Goal: Information Seeking & Learning: Learn about a topic

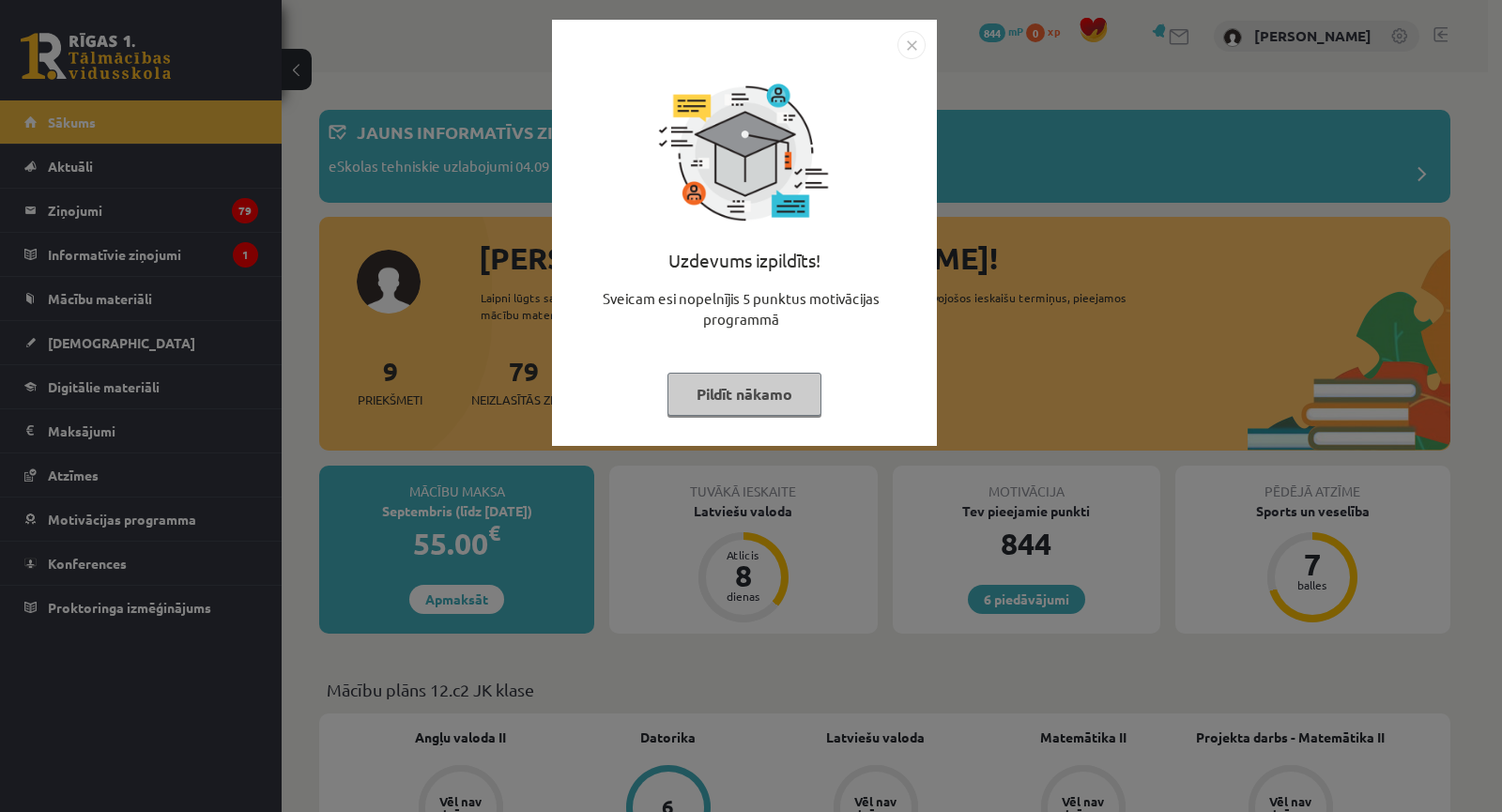
click at [898, 517] on div "Uzdevums izpildīts! Sveicam esi nopelnījis 5 punktus motivācijas programmā Pild…" at bounding box center [751, 406] width 1502 height 812
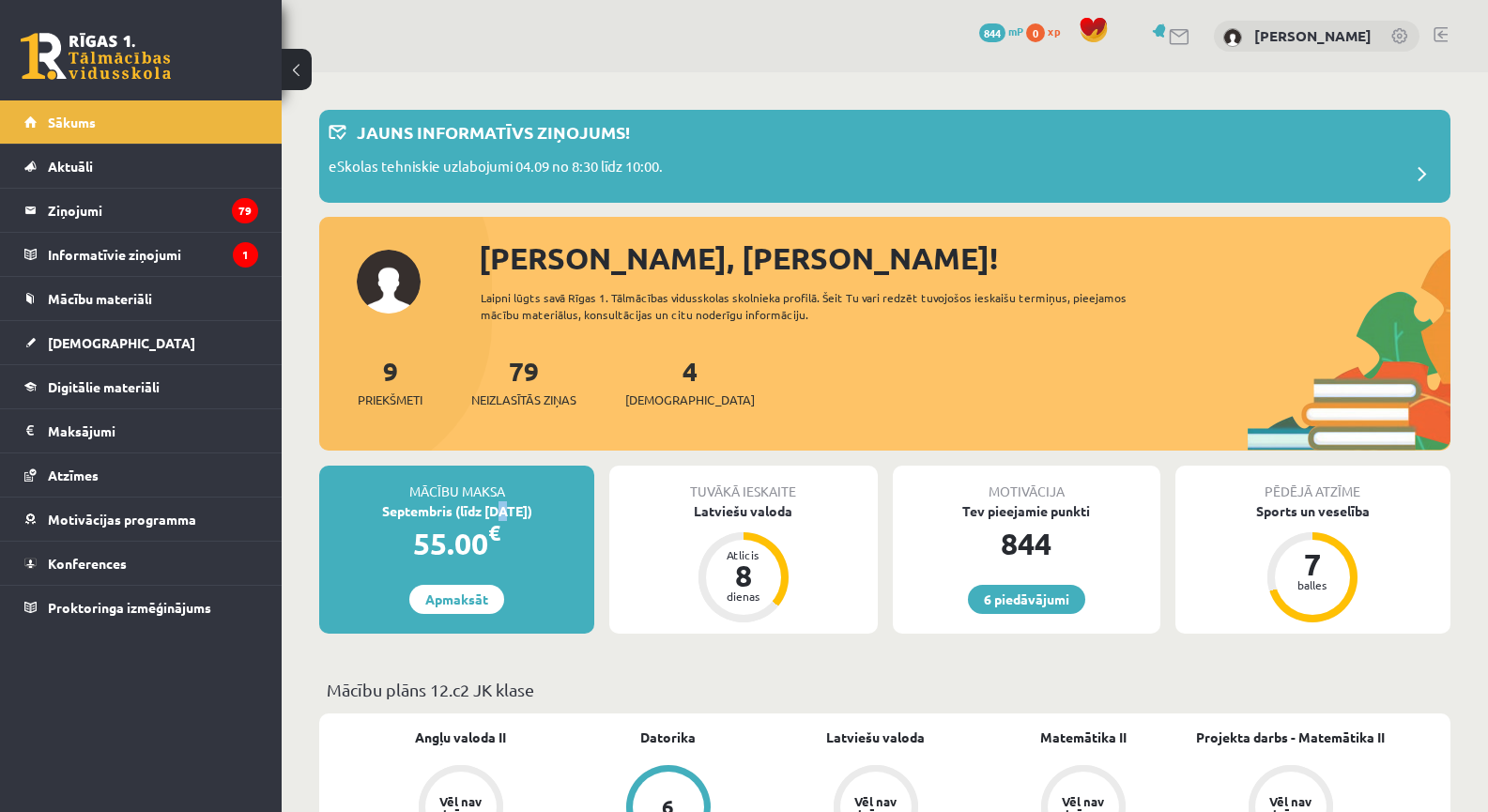
click at [494, 517] on div "Septembris (līdz [DATE])" at bounding box center [457, 511] width 275 height 20
click at [497, 515] on div "Septembris (līdz [DATE])" at bounding box center [457, 511] width 275 height 20
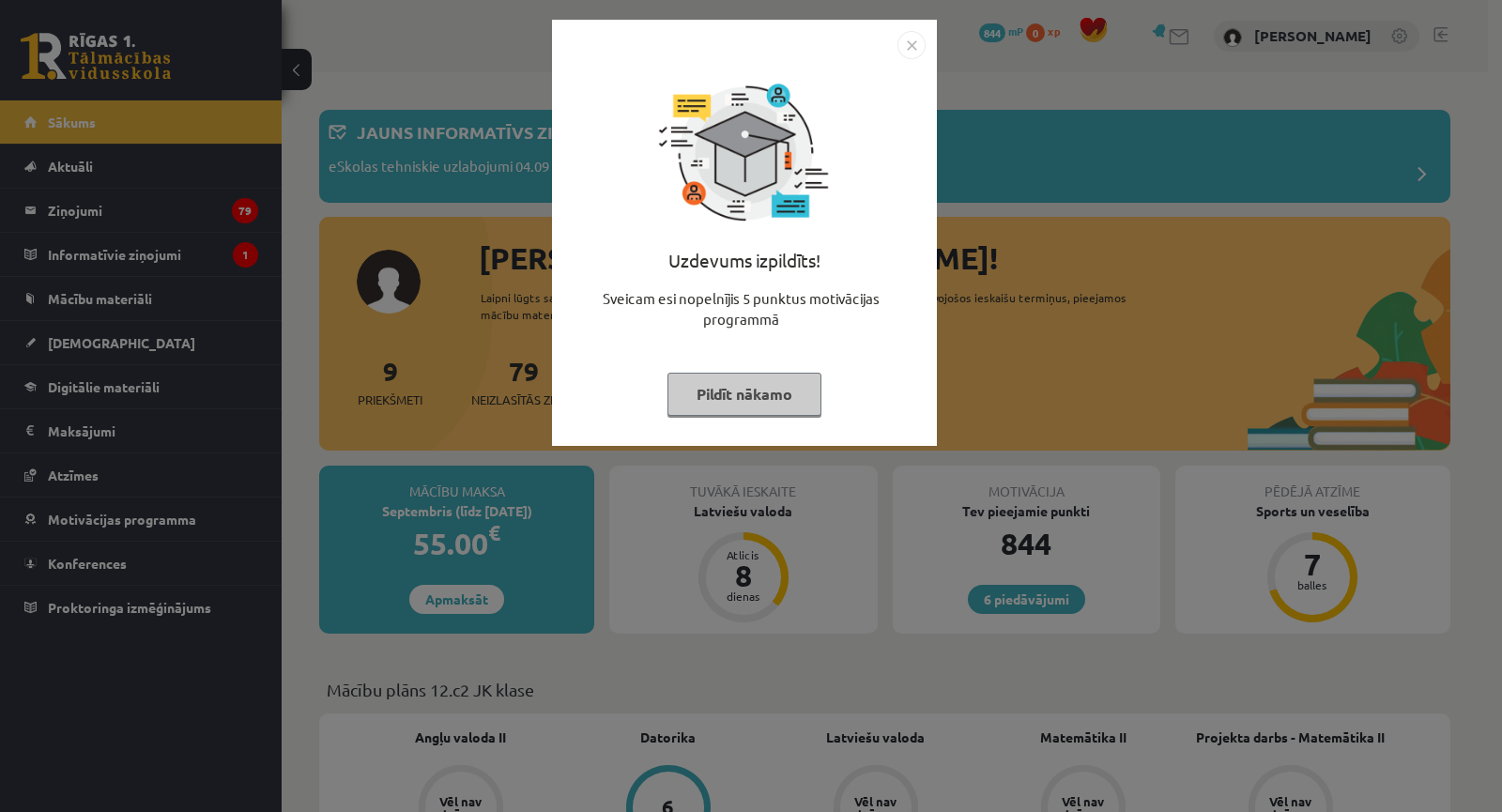
click at [957, 431] on div "Uzdevums izpildīts! Sveicam esi nopelnījis 5 punktus motivācijas programmā Pild…" at bounding box center [751, 406] width 1502 height 812
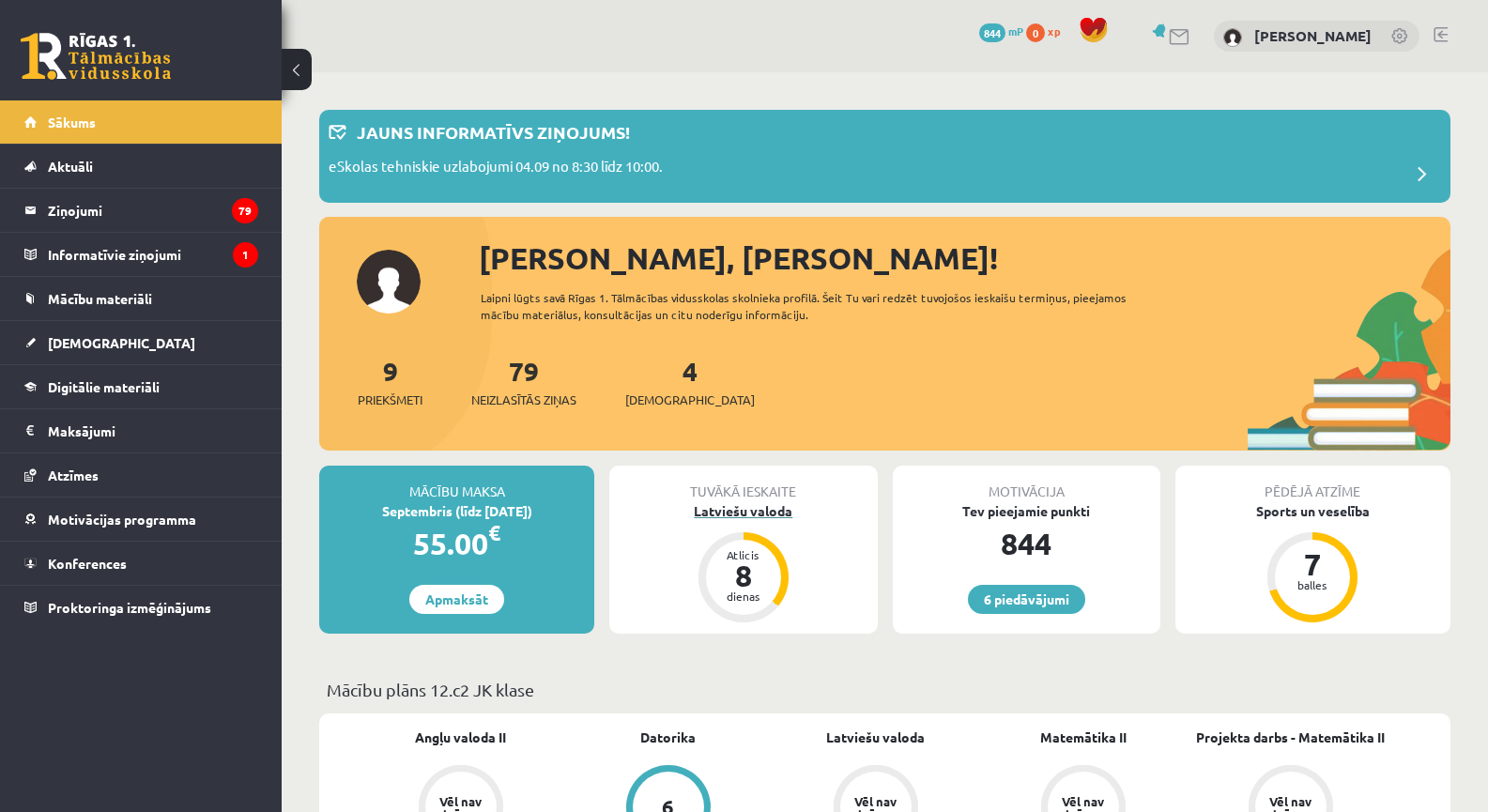
click at [758, 512] on div "Latviešu valoda" at bounding box center [743, 511] width 268 height 20
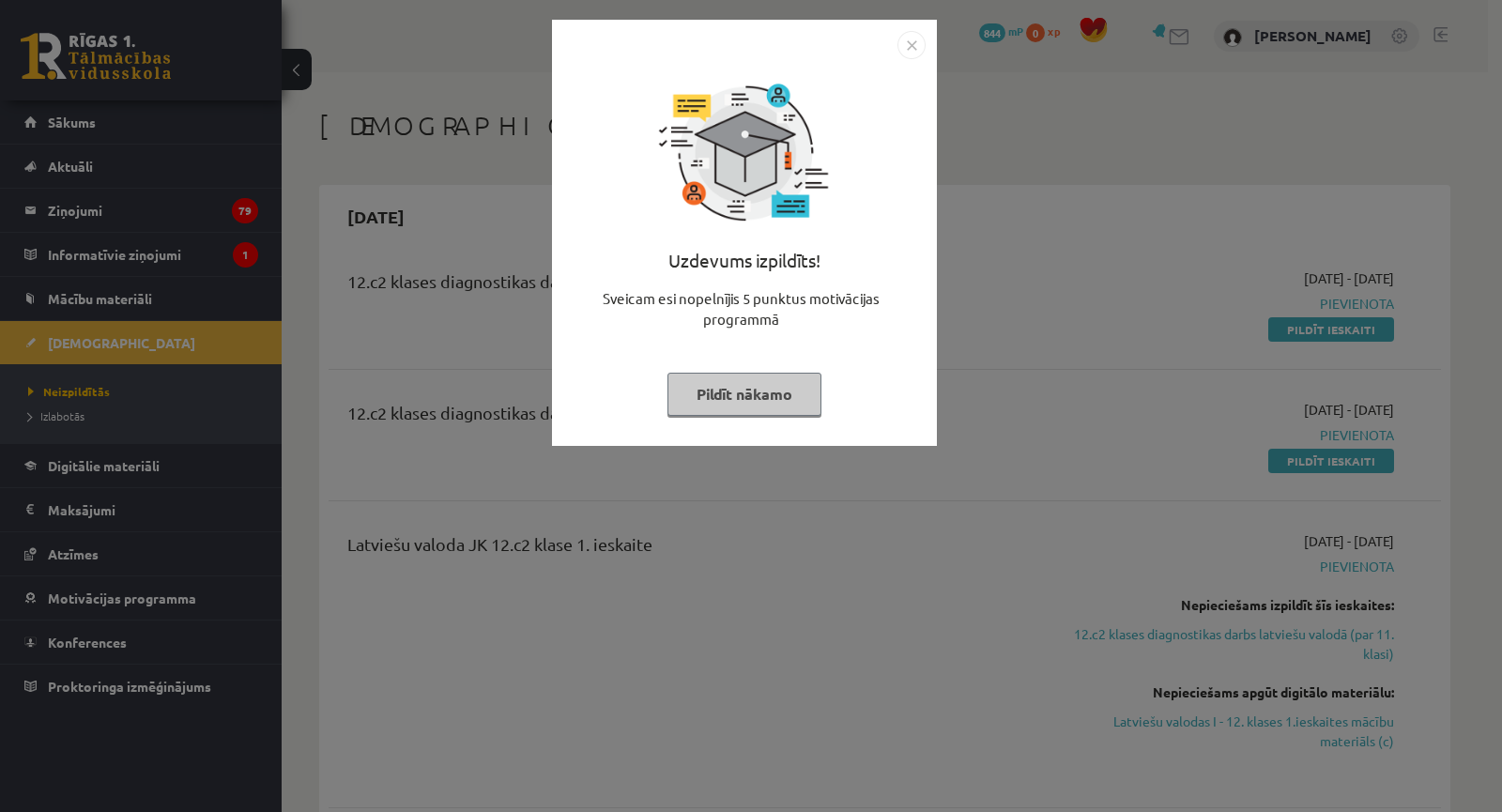
click at [833, 548] on div "Uzdevums izpildīts! Sveicam esi nopelnījis 5 punktus motivācijas programmā Pild…" at bounding box center [751, 406] width 1502 height 812
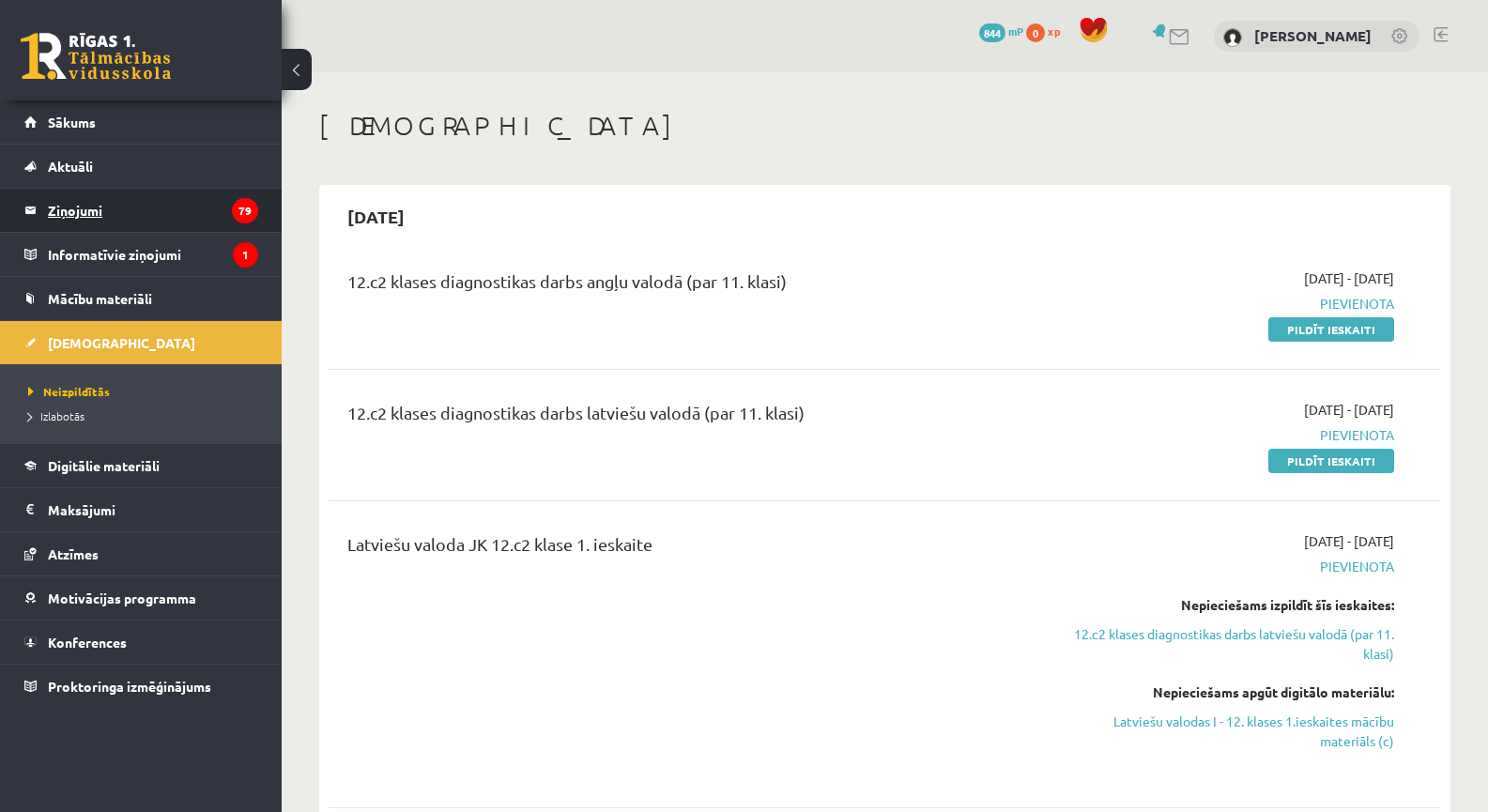
click at [247, 220] on icon "79" at bounding box center [245, 211] width 26 height 25
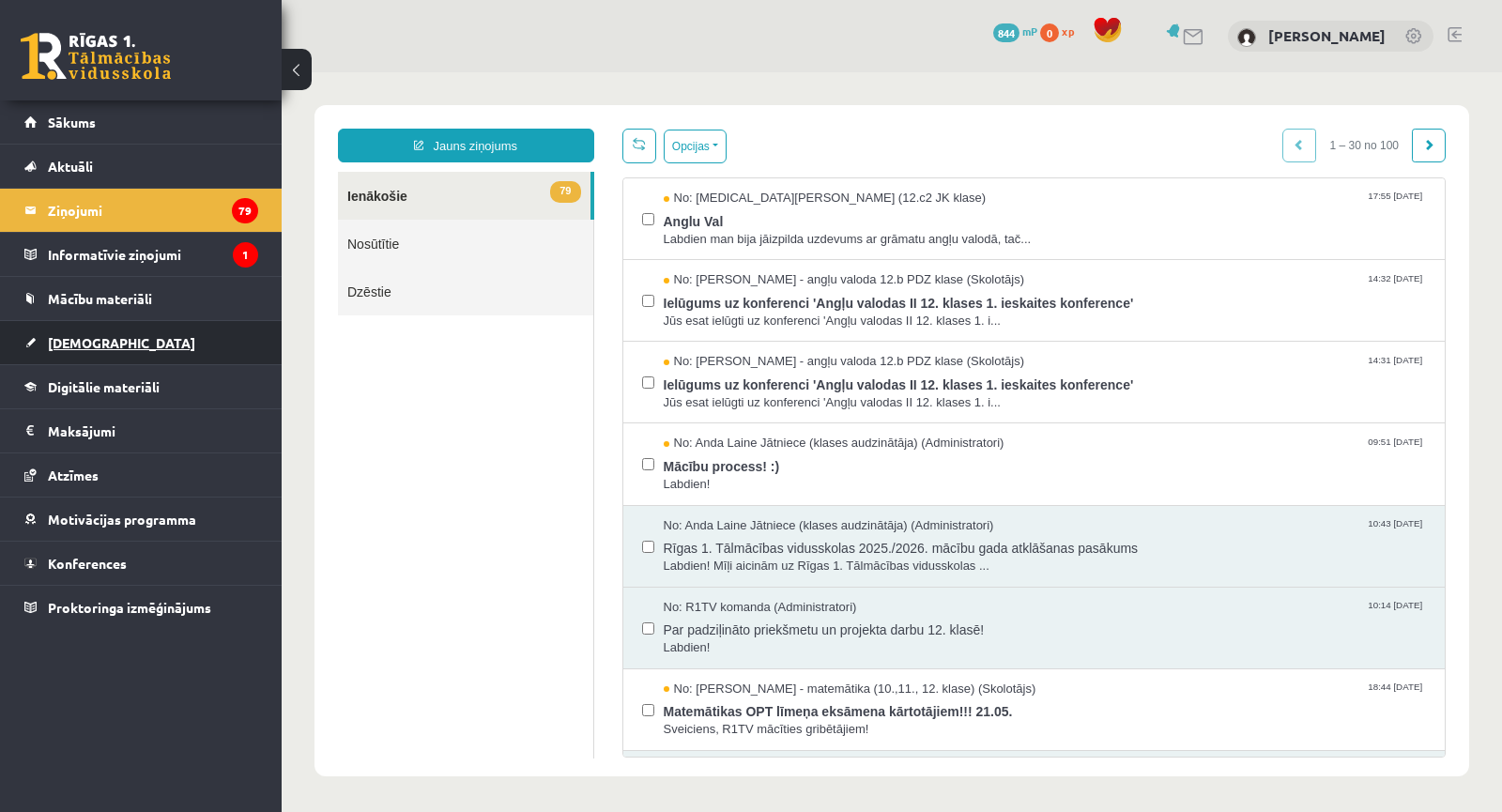
click at [165, 357] on link "[DEMOGRAPHIC_DATA]" at bounding box center [141, 343] width 233 height 43
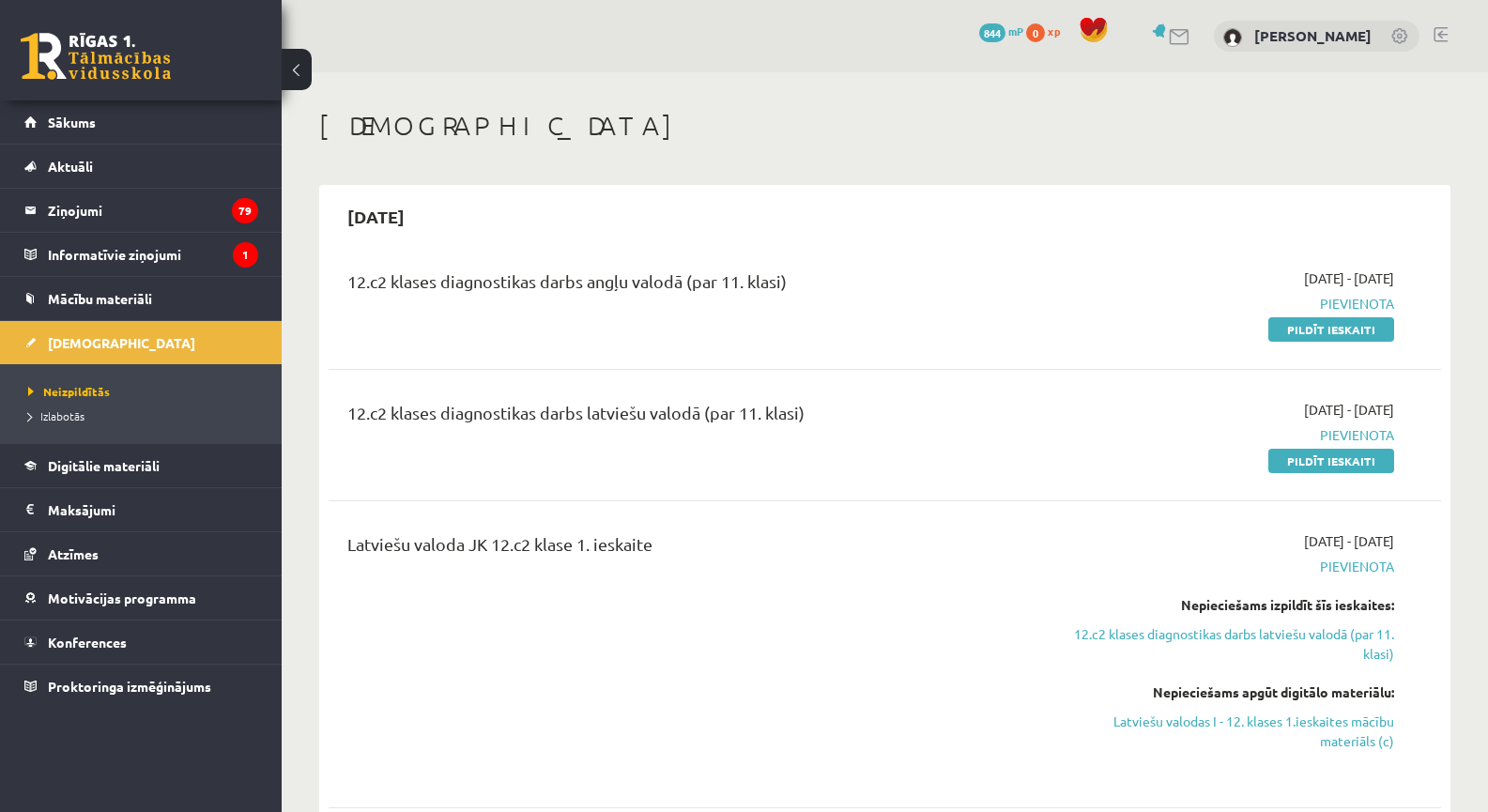
click at [991, 602] on div "Latviešu valoda JK 12.c2 klase 1. ieskaite" at bounding box center [691, 654] width 717 height 246
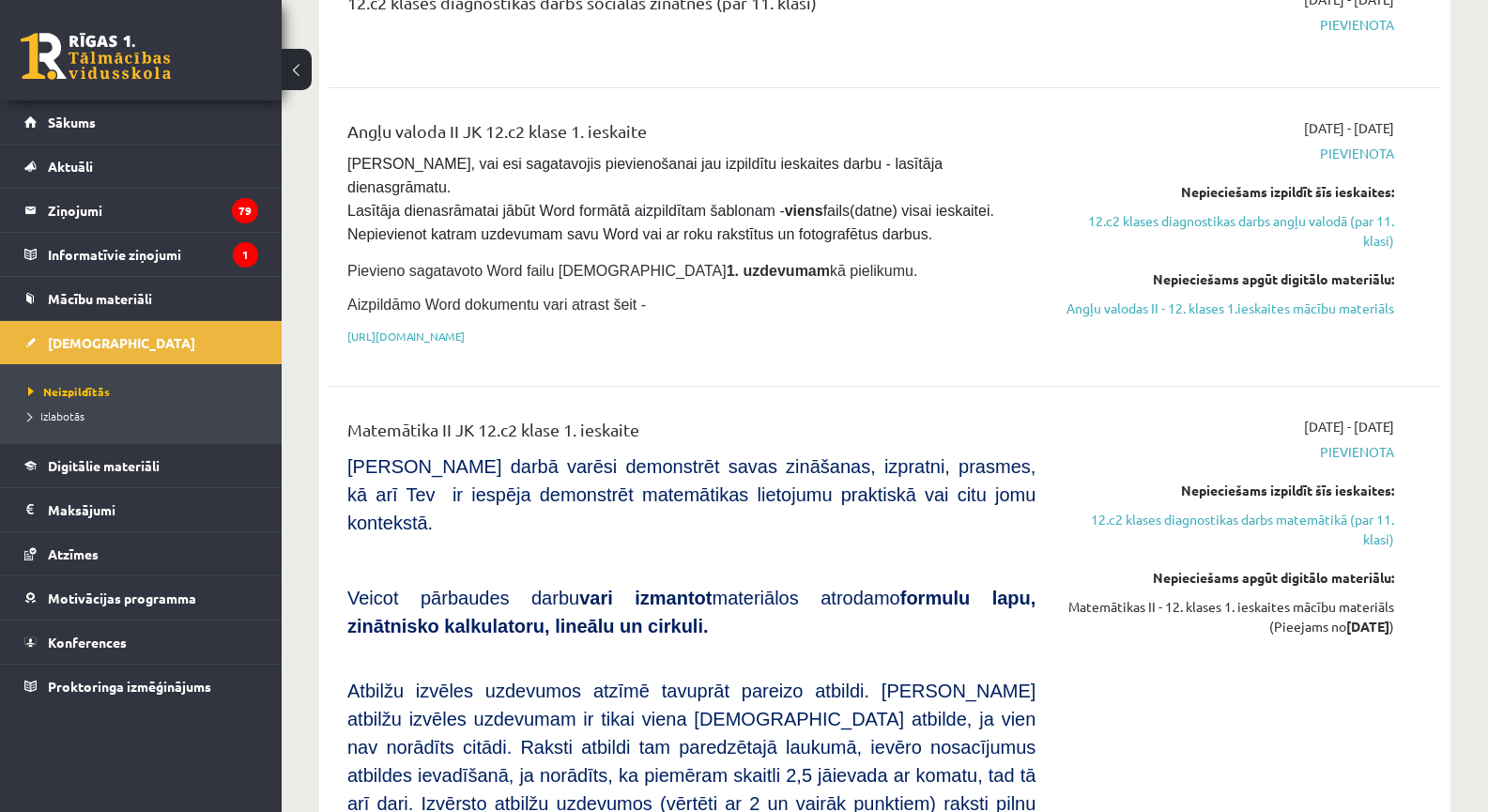
scroll to position [1314, 0]
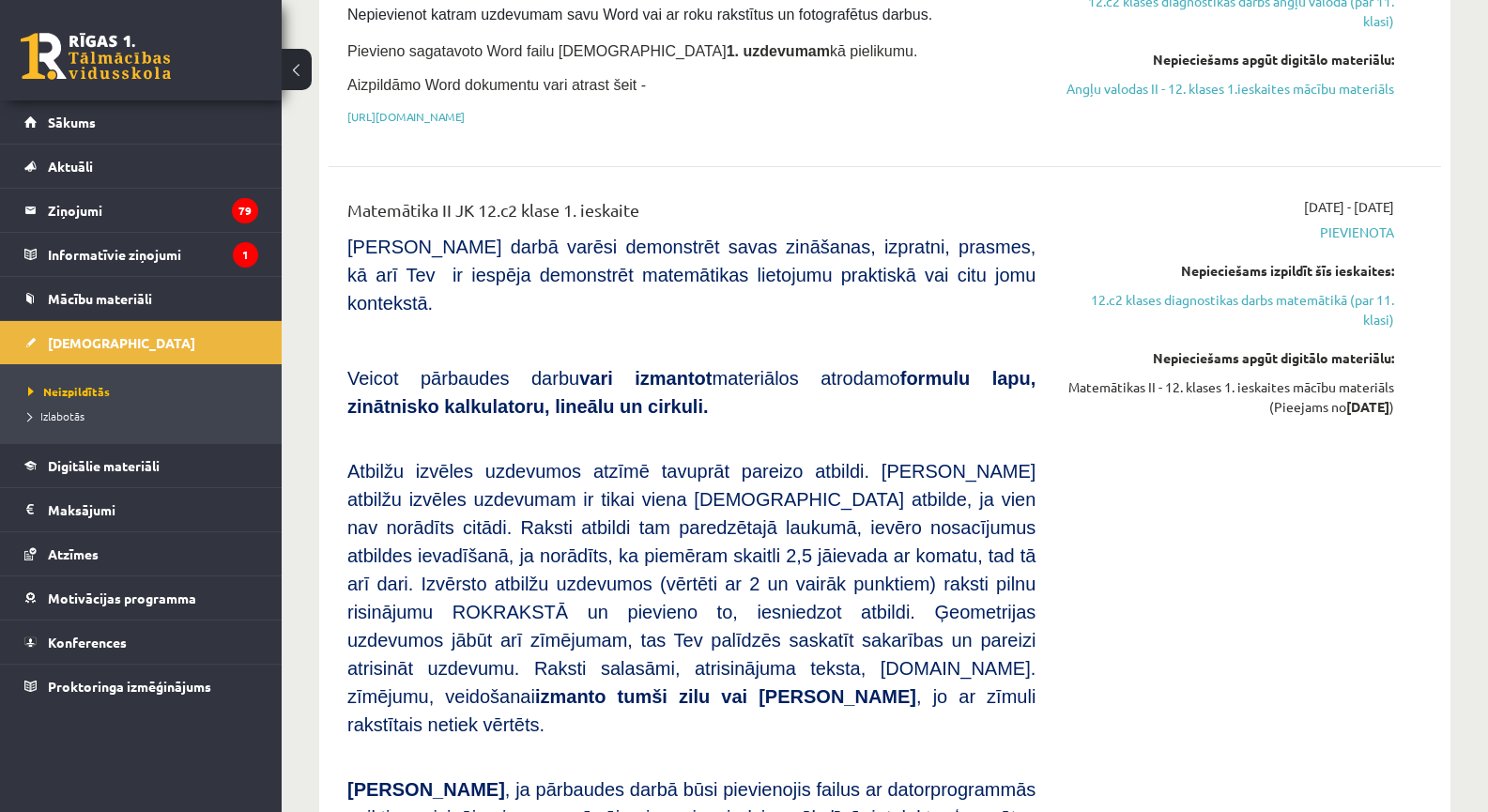
drag, startPoint x: 580, startPoint y: 220, endPoint x: 658, endPoint y: 219, distance: 78.0
click at [658, 219] on div "Matemātika II JK 12.c2 klase 1. ieskaite" at bounding box center [691, 215] width 688 height 35
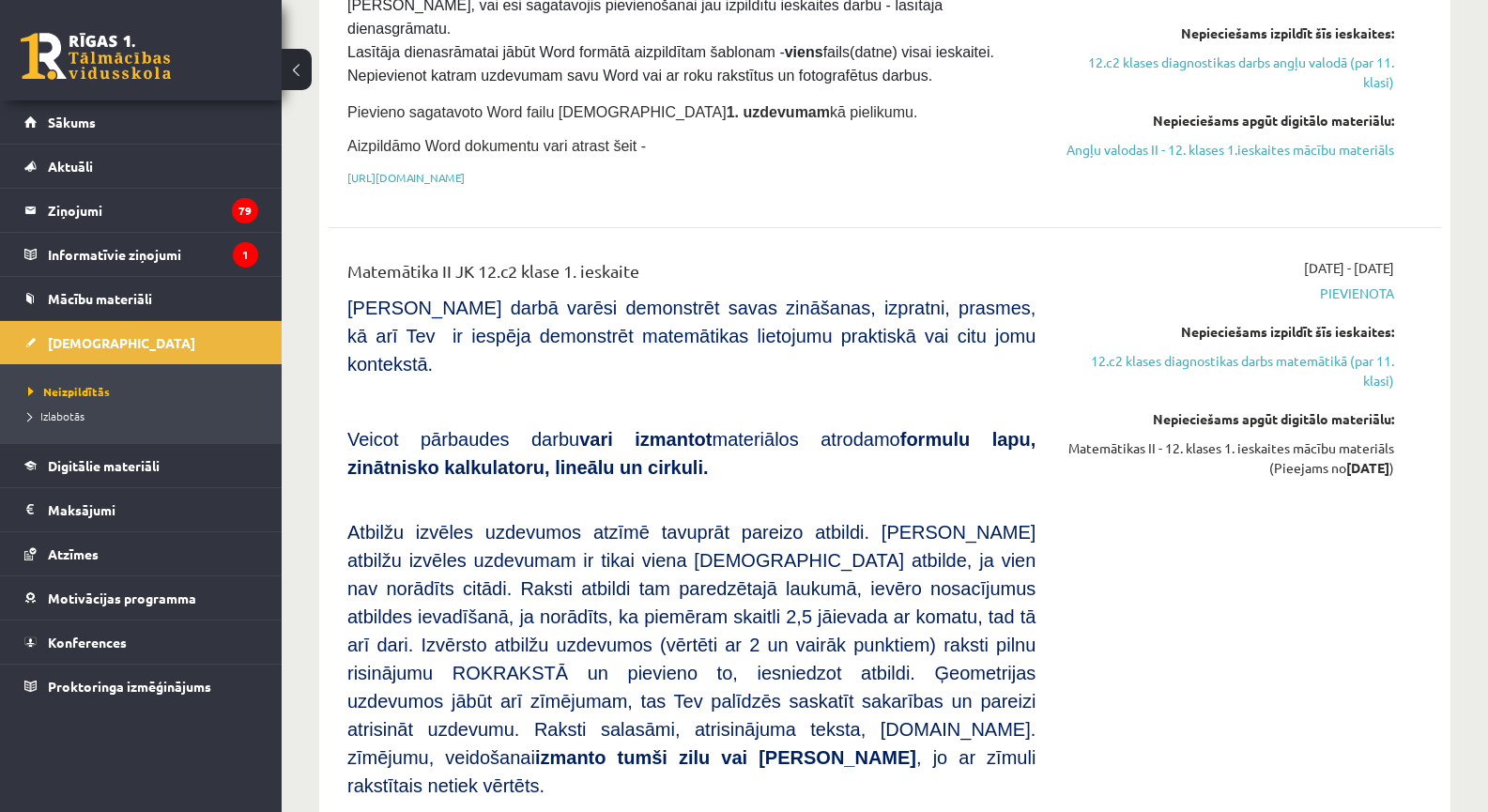
scroll to position [1094, 0]
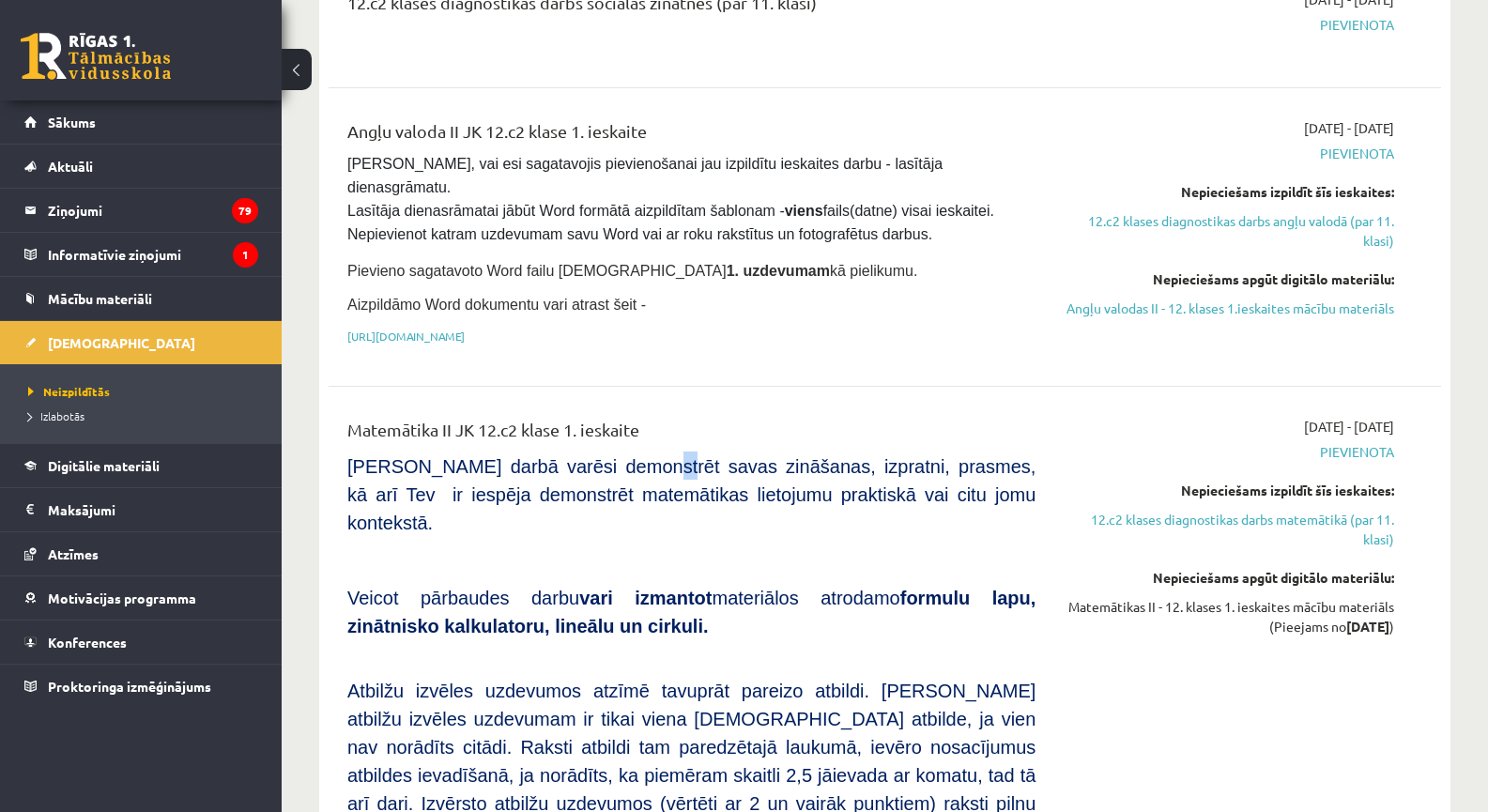
drag, startPoint x: 628, startPoint y: 472, endPoint x: 647, endPoint y: 467, distance: 19.6
click at [644, 468] on span "Pārbaudes darbā varēsi demonstrēt savas zināšanas, izpratni, prasmes, kā arī Te…" at bounding box center [691, 494] width 688 height 77
click at [647, 467] on span "Pārbaudes darbā varēsi demonstrēt savas zināšanas, izpratni, prasmes, kā arī Te…" at bounding box center [691, 494] width 688 height 77
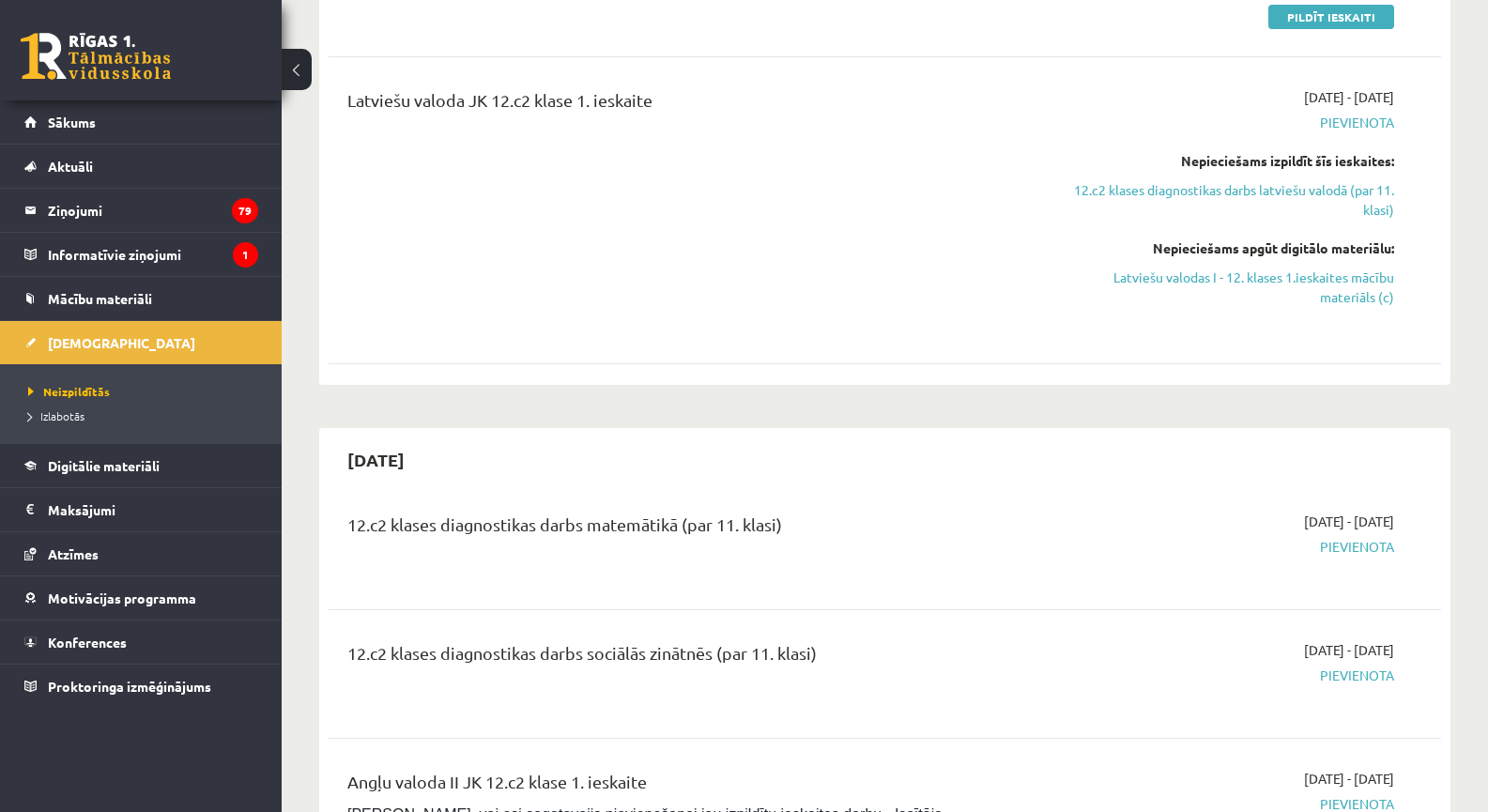
scroll to position [437, 0]
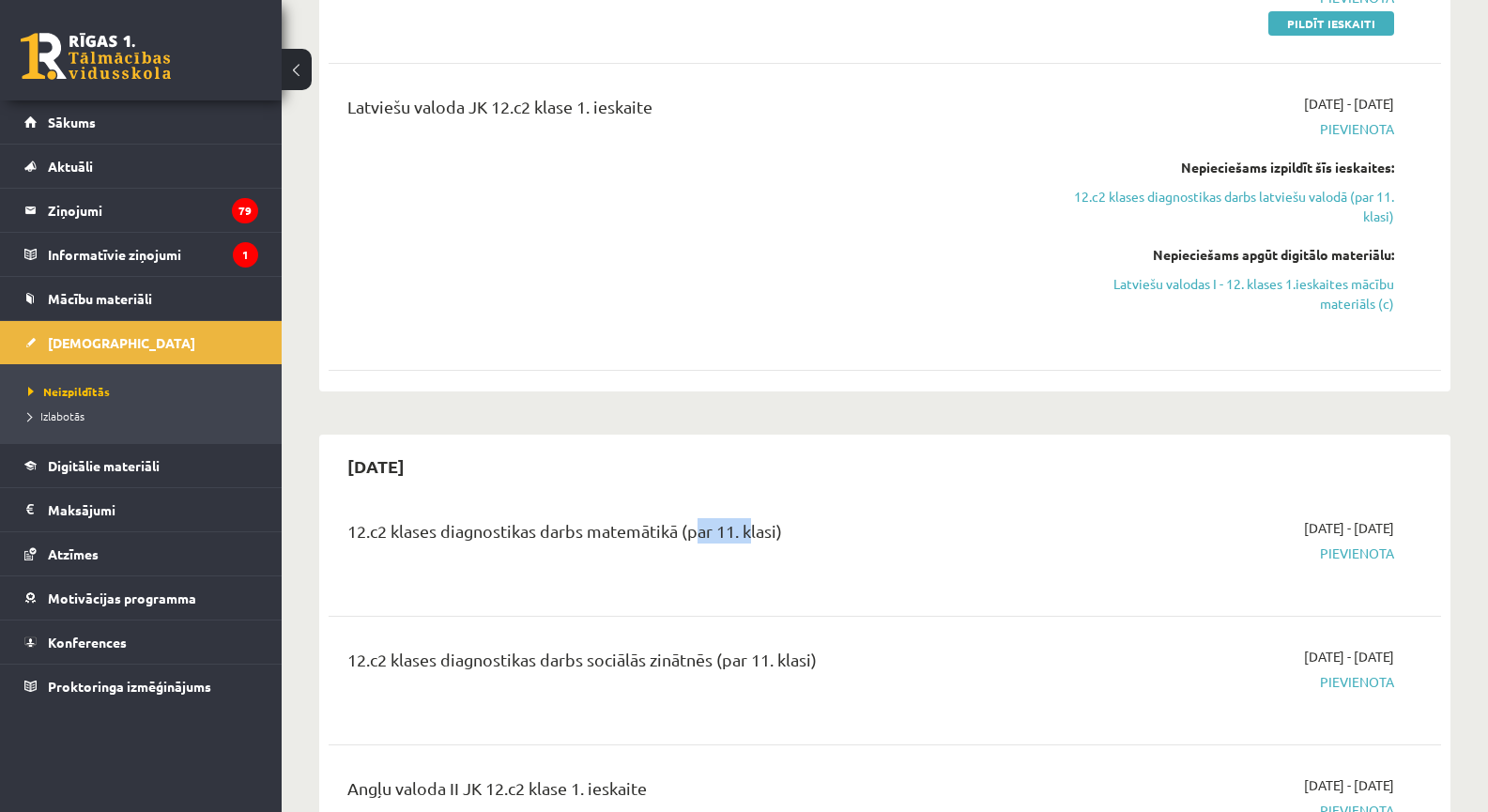
drag, startPoint x: 703, startPoint y: 532, endPoint x: 748, endPoint y: 528, distance: 45.2
click at [748, 528] on div "12.c2 klases diagnostikas darbs matemātikā (par 11. klasi)" at bounding box center [691, 536] width 688 height 35
click at [750, 527] on div "12.c2 klases diagnostikas darbs matemātikā (par 11. klasi)" at bounding box center [691, 536] width 688 height 35
click at [750, 531] on div "12.c2 klases diagnostikas darbs matemātikā (par 11. klasi)" at bounding box center [691, 536] width 688 height 35
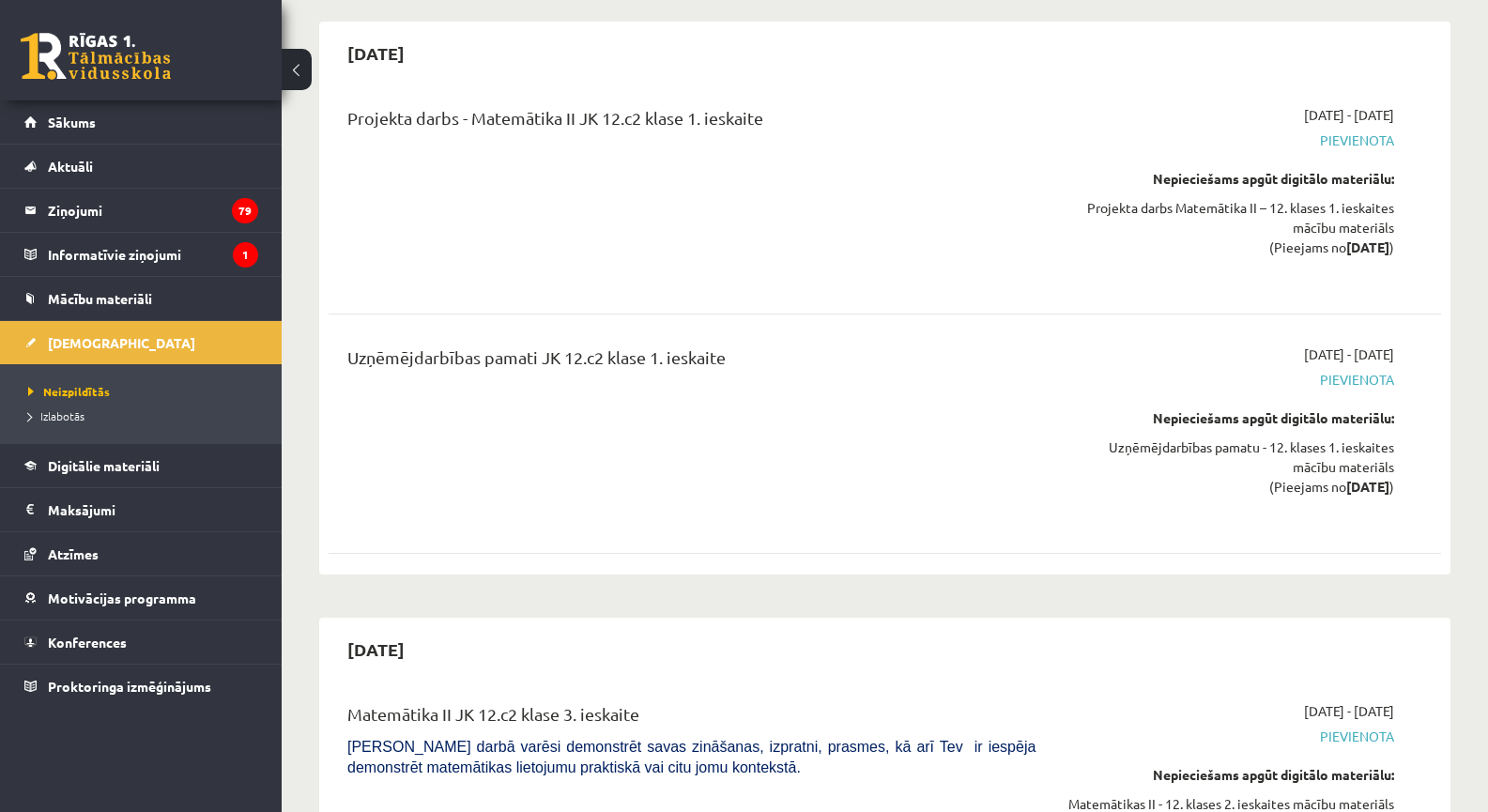
scroll to position [3942, 0]
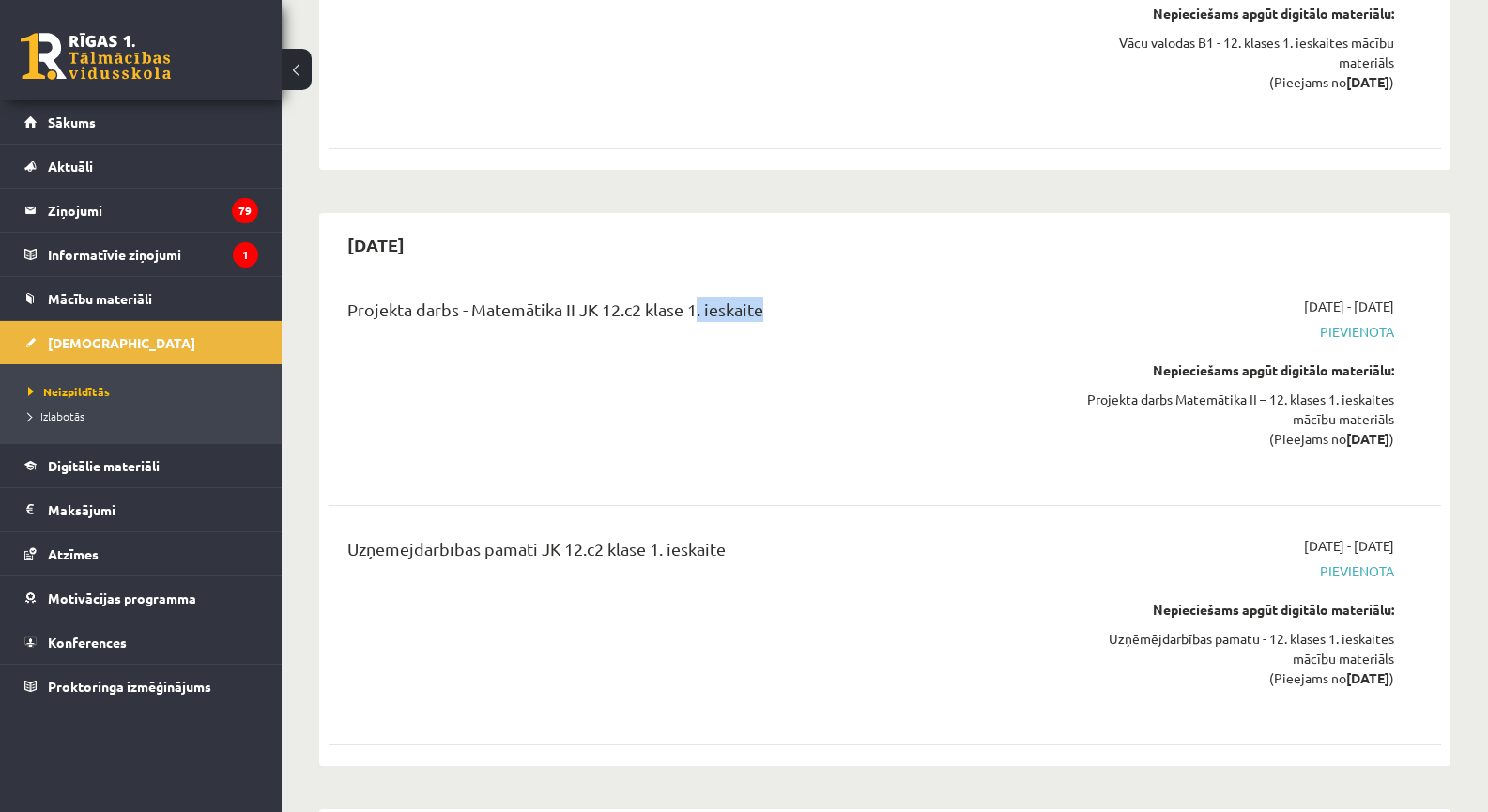
drag, startPoint x: 694, startPoint y: 167, endPoint x: 760, endPoint y: 164, distance: 66.1
click at [760, 297] on div "Projekta darbs - Matemātika II JK 12.c2 klase 1. ieskaite" at bounding box center [691, 314] width 688 height 35
click at [723, 297] on div "Projekta darbs - Matemātika II JK 12.c2 klase 1. ieskaite" at bounding box center [691, 314] width 688 height 35
drag, startPoint x: 487, startPoint y: 164, endPoint x: 566, endPoint y: 159, distance: 79.2
click at [566, 297] on div "Projekta darbs - Matemātika II JK 12.c2 klase 1. ieskaite" at bounding box center [691, 314] width 688 height 35
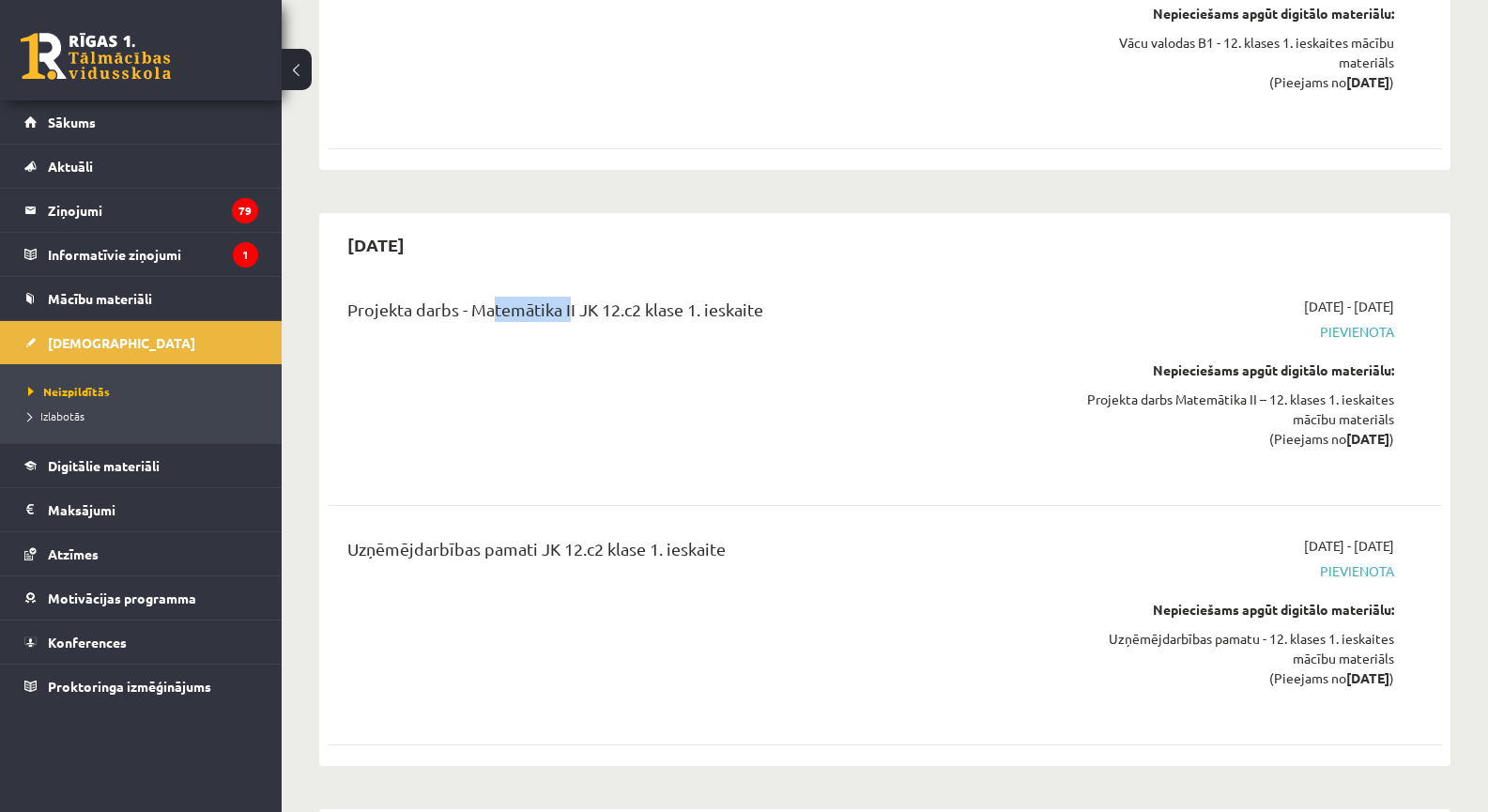
click at [566, 297] on div "Projekta darbs - Matemātika II JK 12.c2 klase 1. ieskaite" at bounding box center [691, 314] width 688 height 35
drag, startPoint x: 447, startPoint y: 165, endPoint x: 354, endPoint y: 162, distance: 93.0
click at [354, 297] on div "Projekta darbs - Matemātika II JK 12.c2 klase 1. ieskaite" at bounding box center [691, 314] width 688 height 35
click at [426, 297] on div "Projekta darbs - Matemātika II JK 12.c2 klase 1. ieskaite" at bounding box center [691, 314] width 688 height 35
drag, startPoint x: 415, startPoint y: 388, endPoint x: 487, endPoint y: 394, distance: 72.2
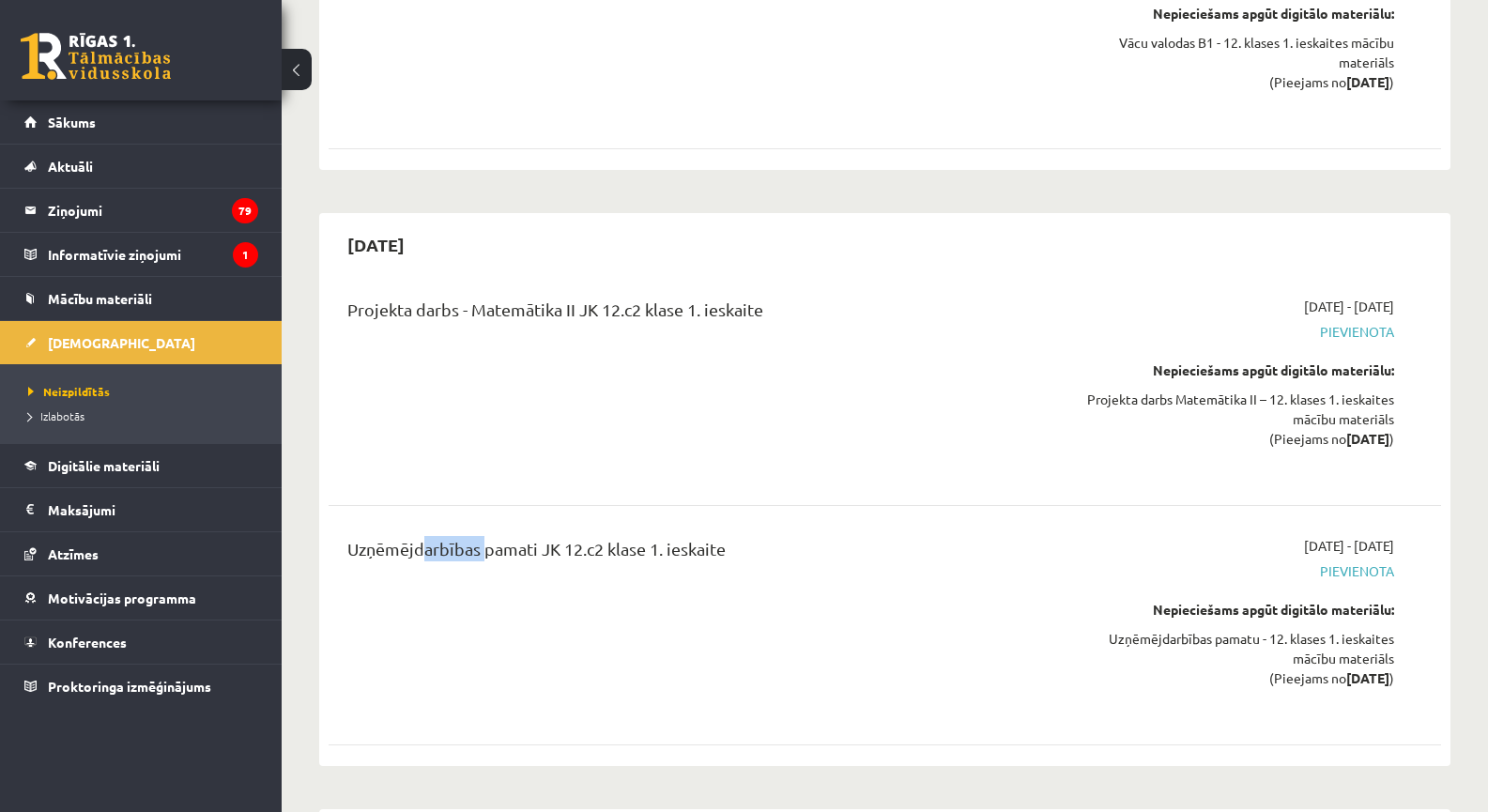
click at [483, 517] on div "Uzņēmējdarbības pamati JK 12.c2 klase 1. ieskaite 2025-10-16 - 2025-10-31 Pievi…" at bounding box center [886, 625] width 1113 height 216
click at [487, 536] on div "Uzņēmējdarbības pamati JK 12.c2 klase 1. ieskaite" at bounding box center [691, 553] width 688 height 35
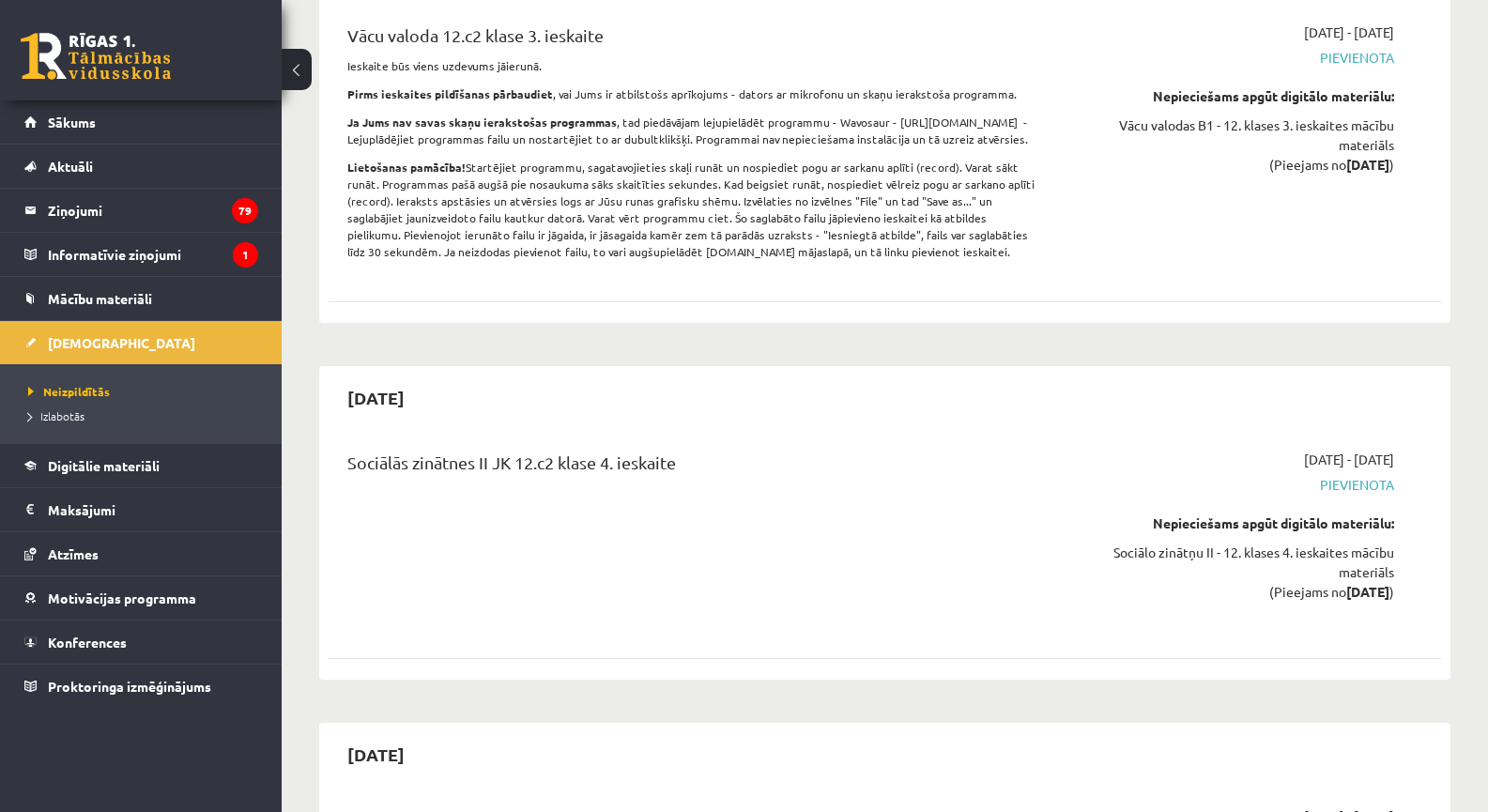
scroll to position [12145, 0]
